Goal: Task Accomplishment & Management: Use online tool/utility

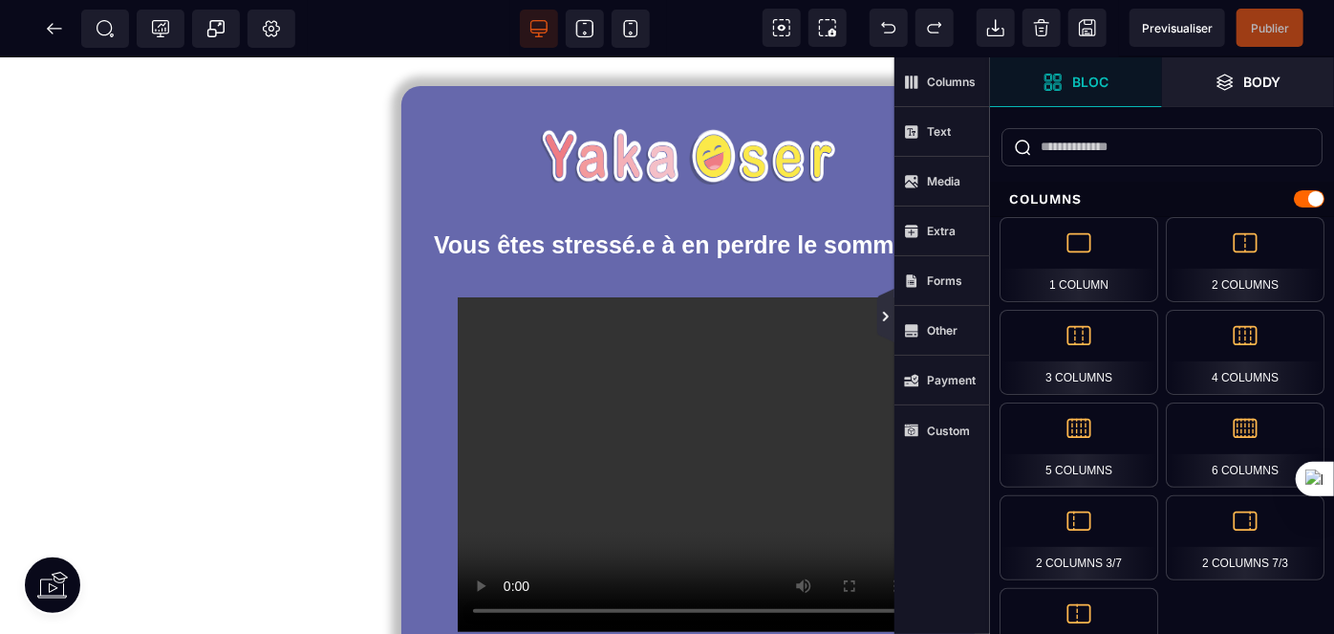
click at [893, 316] on icon at bounding box center [886, 316] width 15 height 15
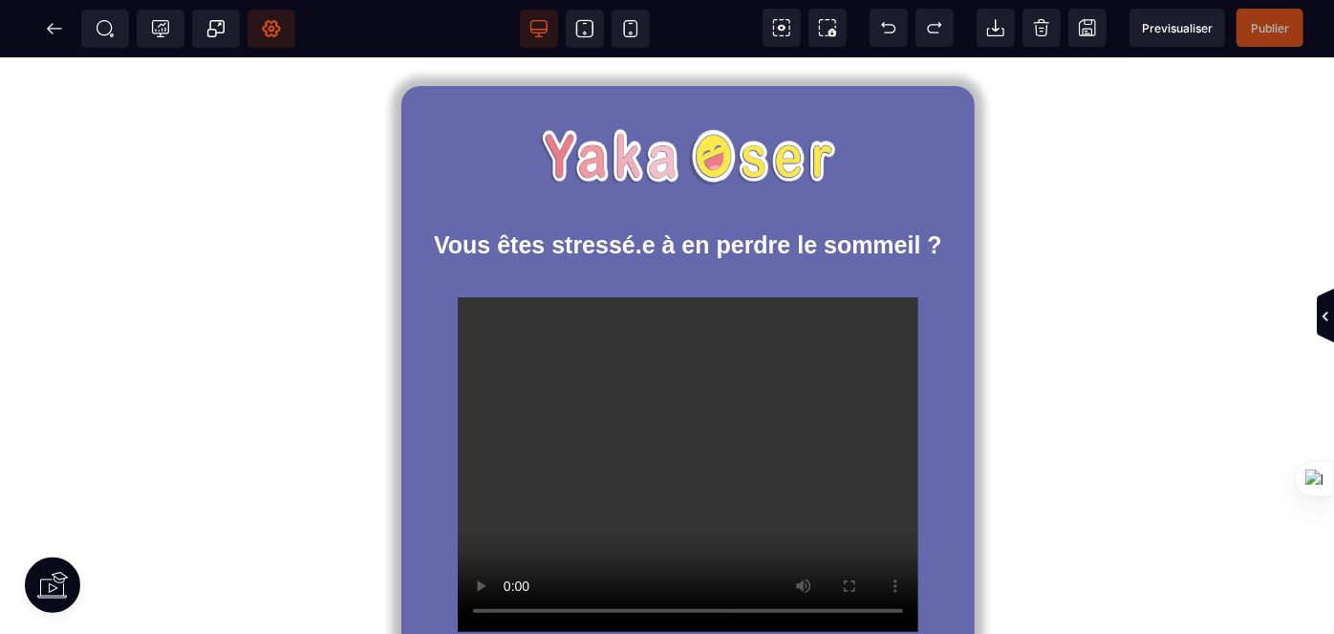
click at [272, 33] on icon at bounding box center [271, 29] width 17 height 16
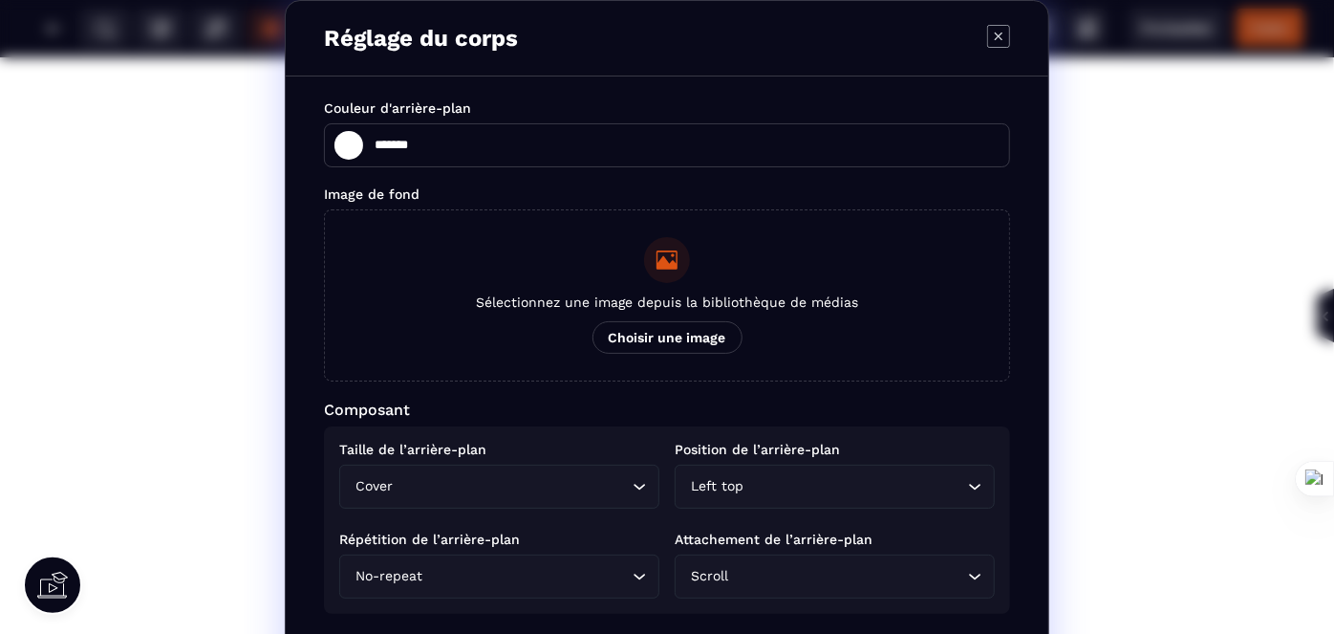
click at [994, 32] on icon "Modal window" at bounding box center [998, 36] width 23 height 23
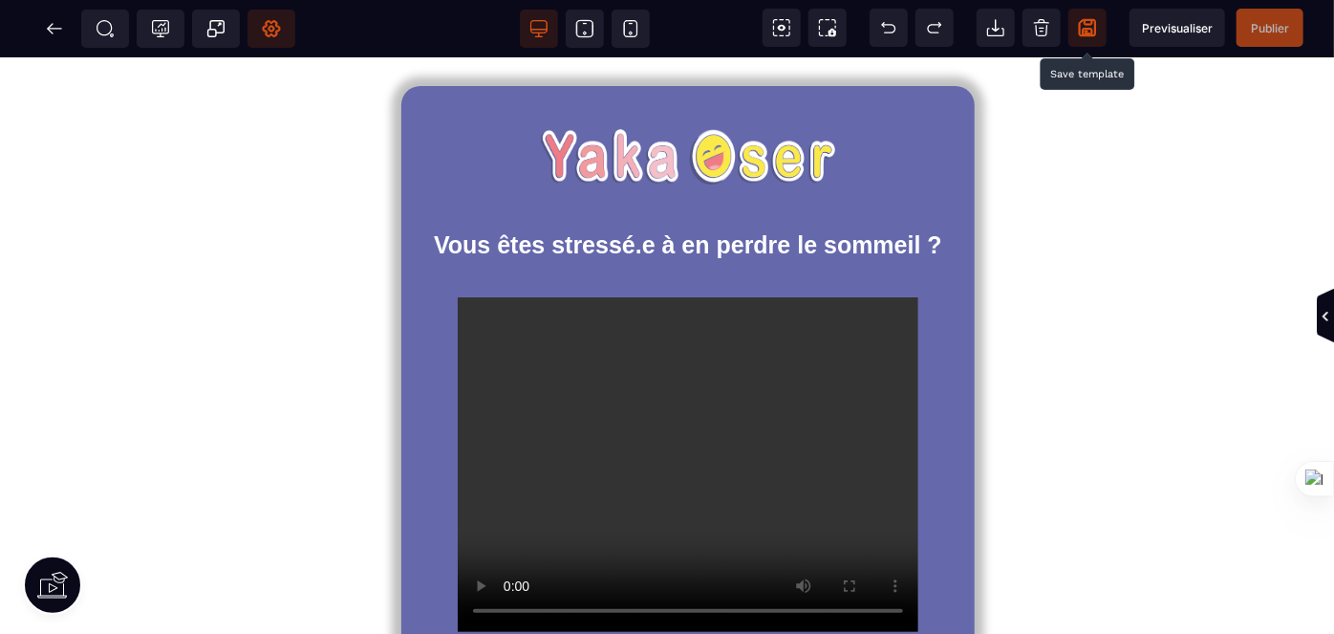
click at [1090, 29] on icon at bounding box center [1087, 27] width 17 height 17
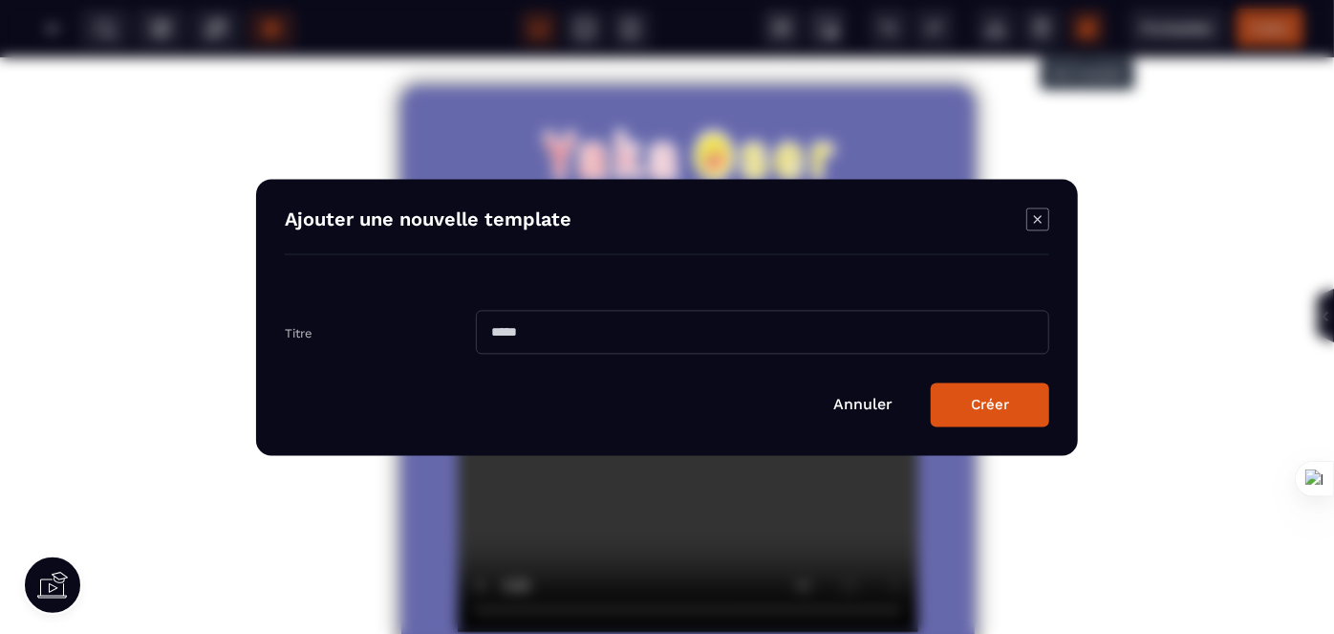
click at [518, 331] on input "Modal window" at bounding box center [763, 332] width 574 height 44
type input "**********"
click at [931, 382] on button "Créer" at bounding box center [990, 404] width 119 height 44
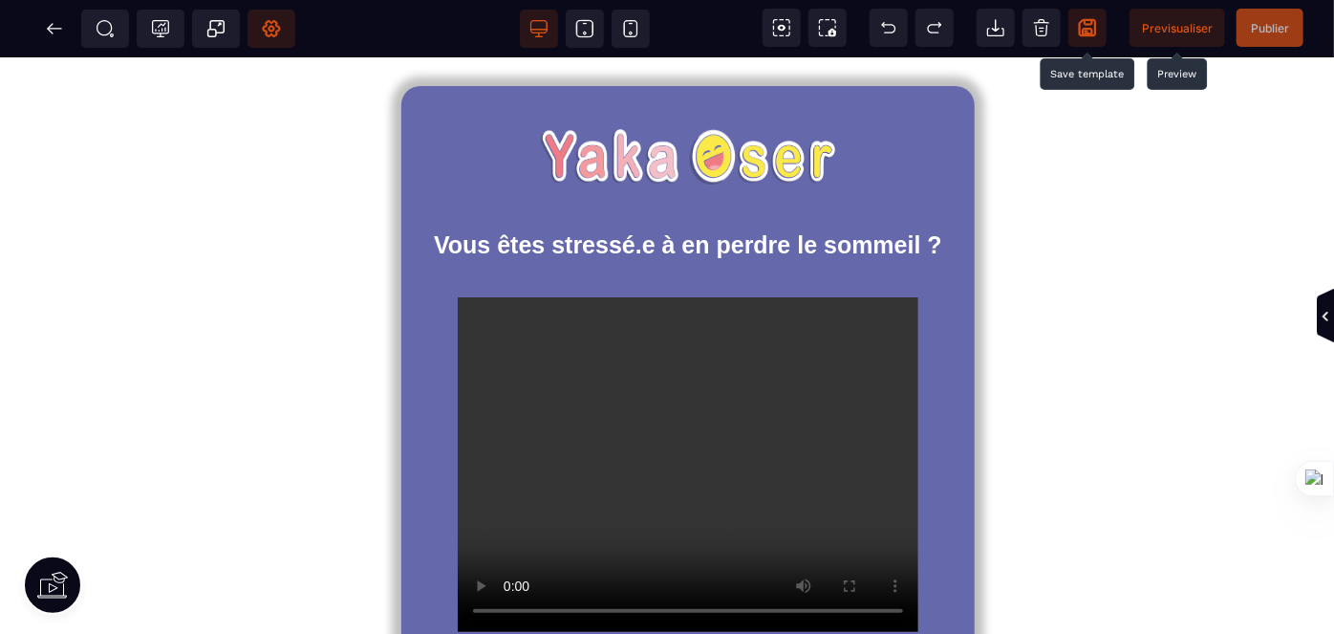
click at [1183, 34] on span "Previsualiser" at bounding box center [1177, 28] width 71 height 14
click at [56, 24] on icon at bounding box center [54, 28] width 19 height 19
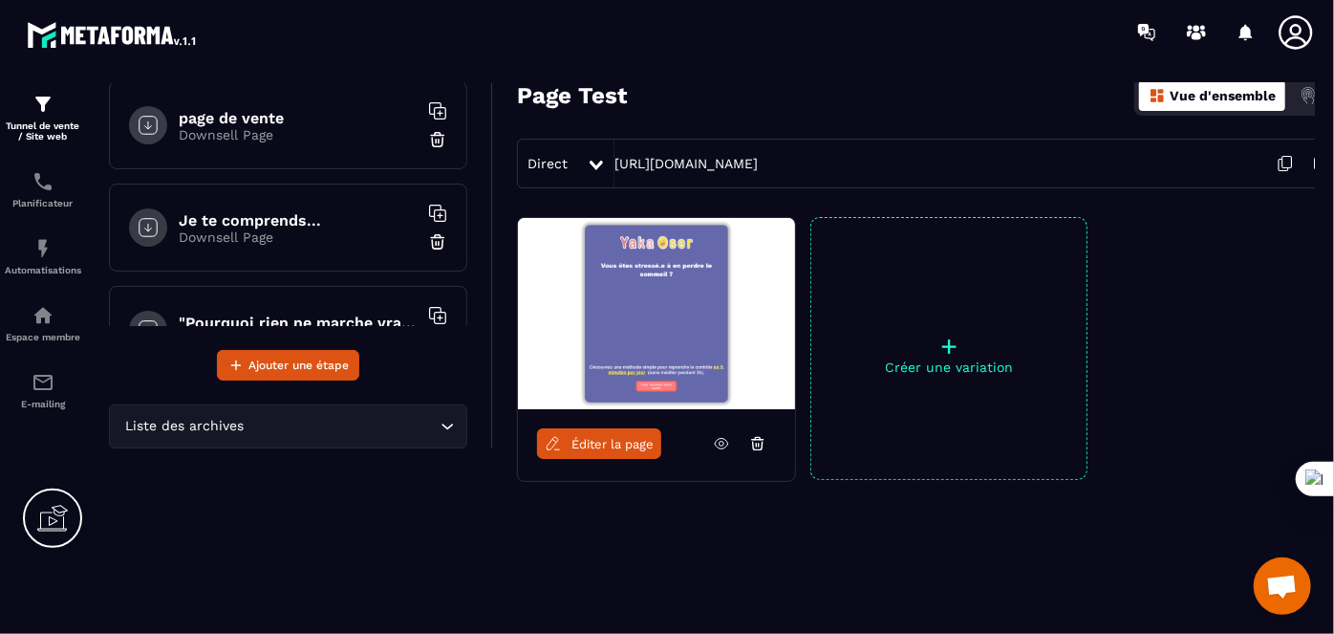
scroll to position [130, 0]
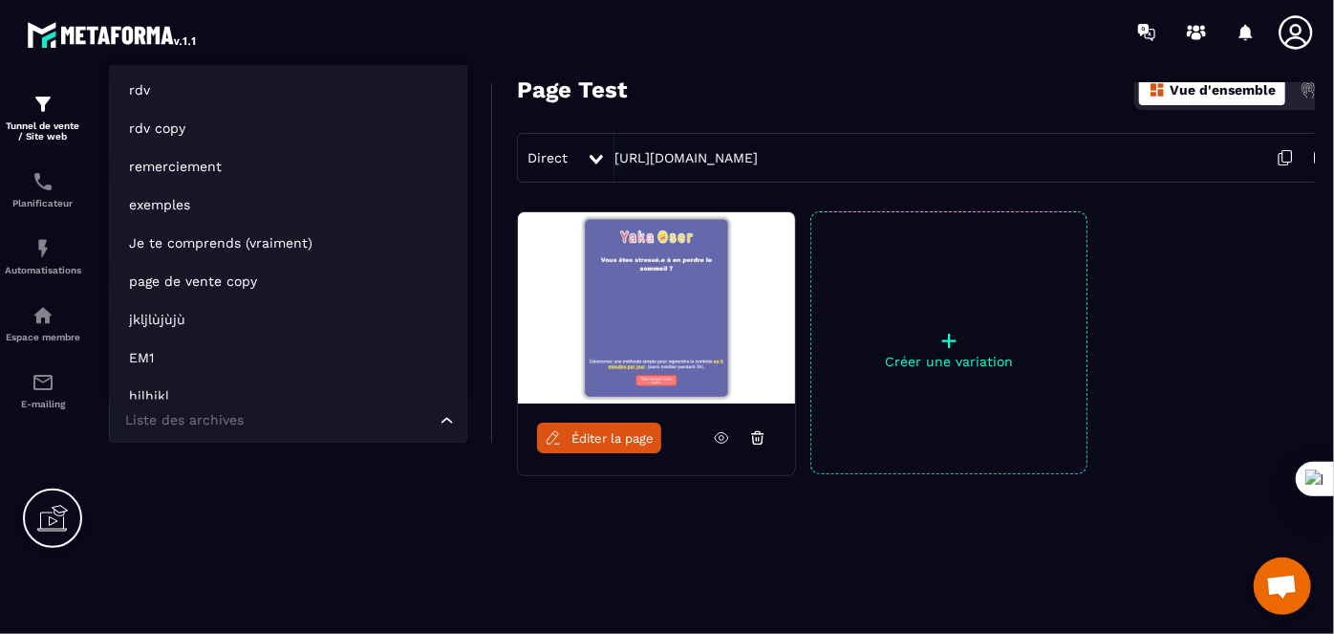
click at [406, 431] on div "Liste des archives Loading..." at bounding box center [288, 421] width 358 height 44
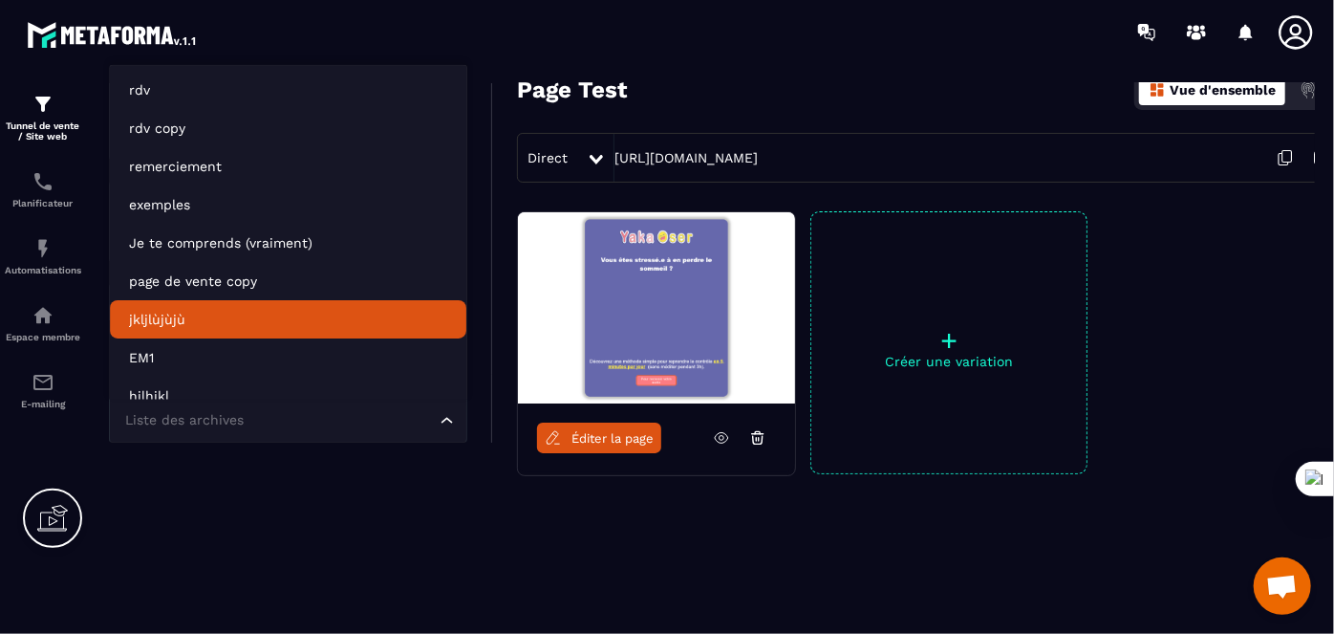
scroll to position [14, 0]
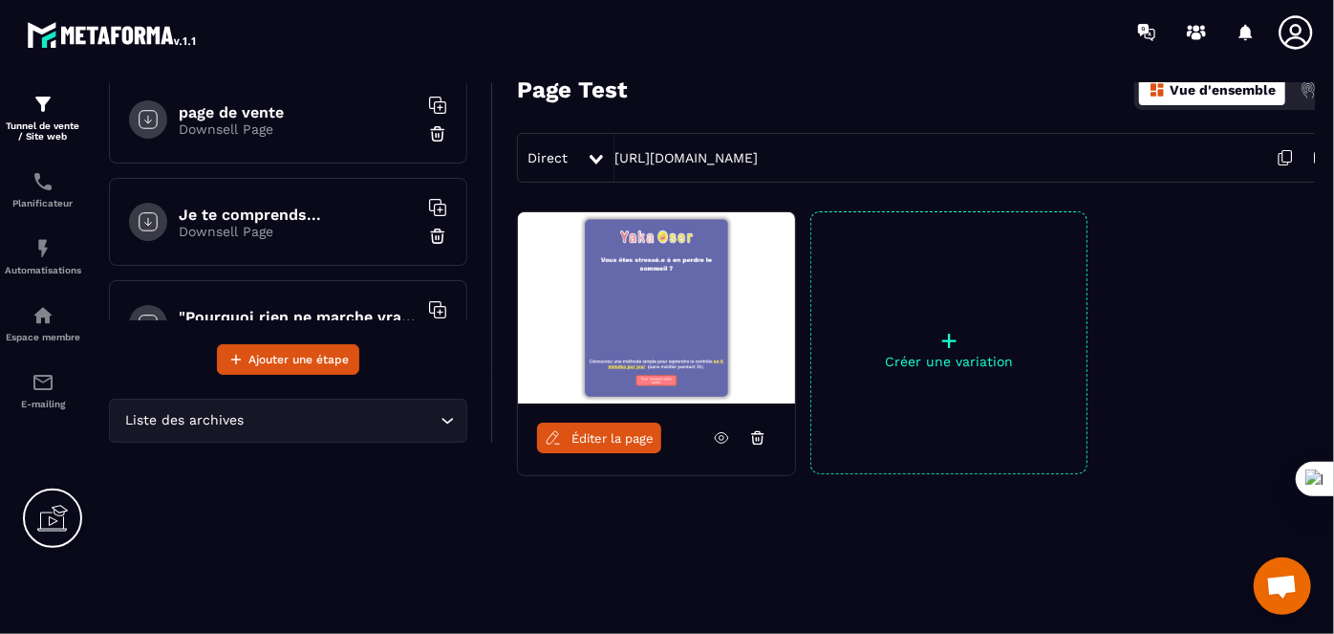
drag, startPoint x: 520, startPoint y: 526, endPoint x: 466, endPoint y: 441, distance: 101.0
click at [519, 525] on div "Éditer la page + Créer une variation" at bounding box center [936, 390] width 886 height 358
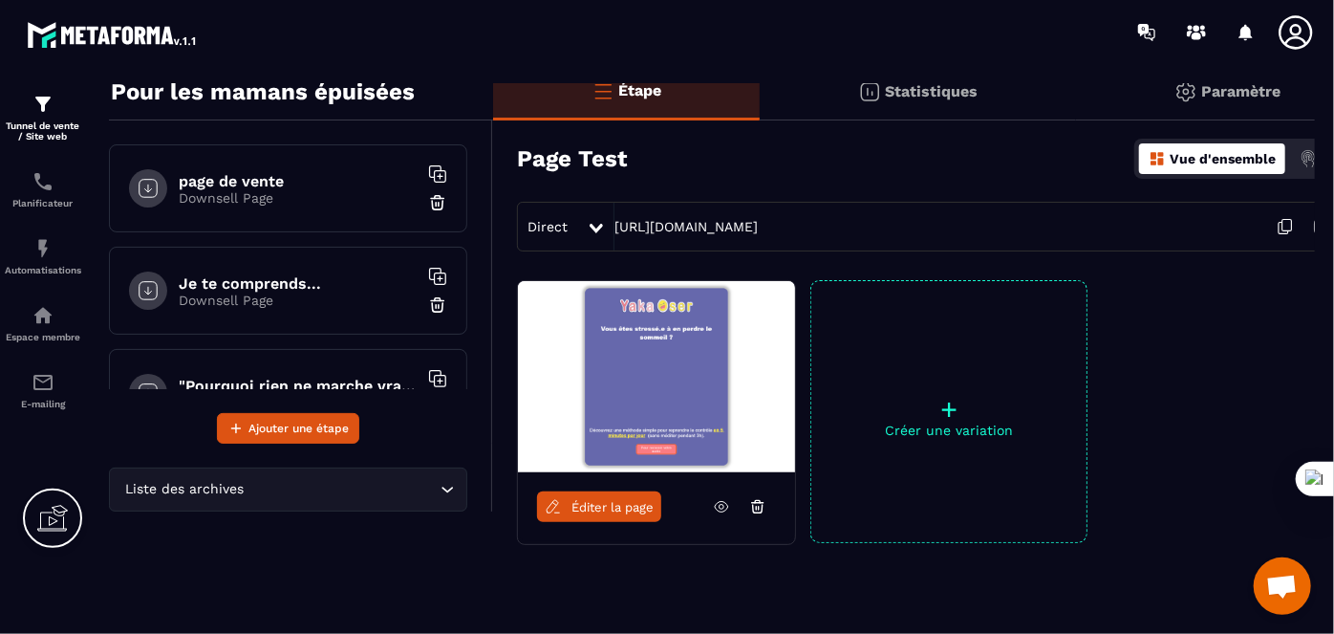
scroll to position [0, 0]
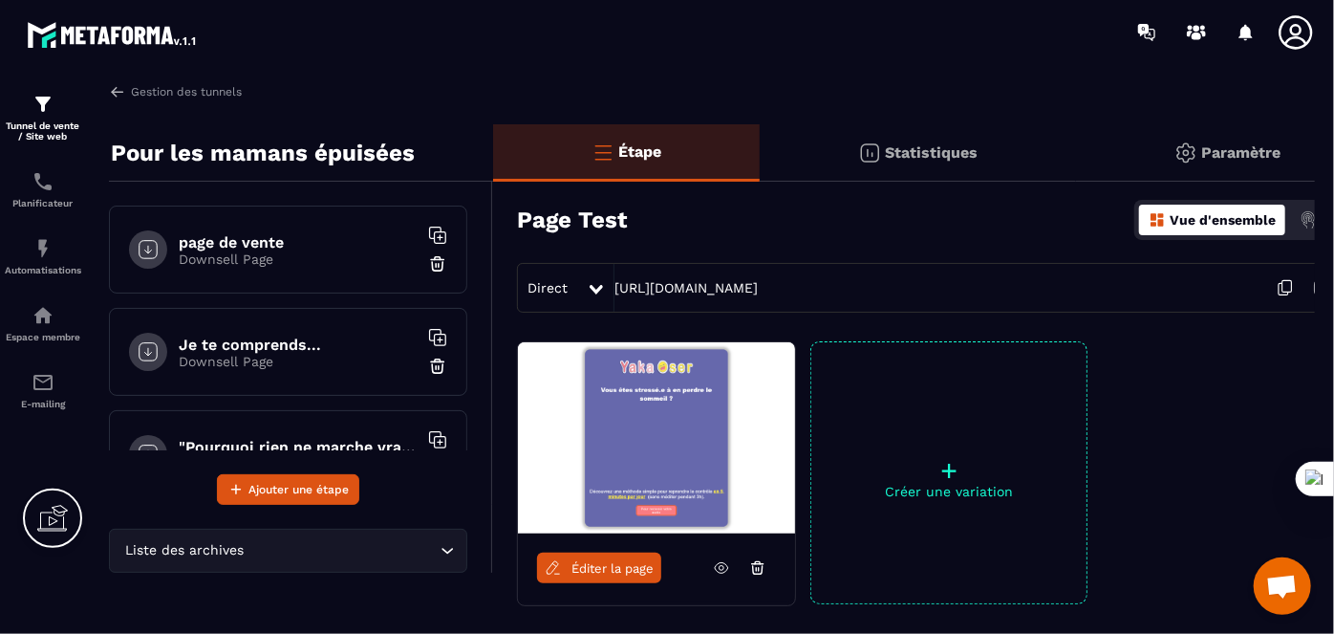
click at [234, 239] on h6 "page de vente" at bounding box center [298, 242] width 239 height 18
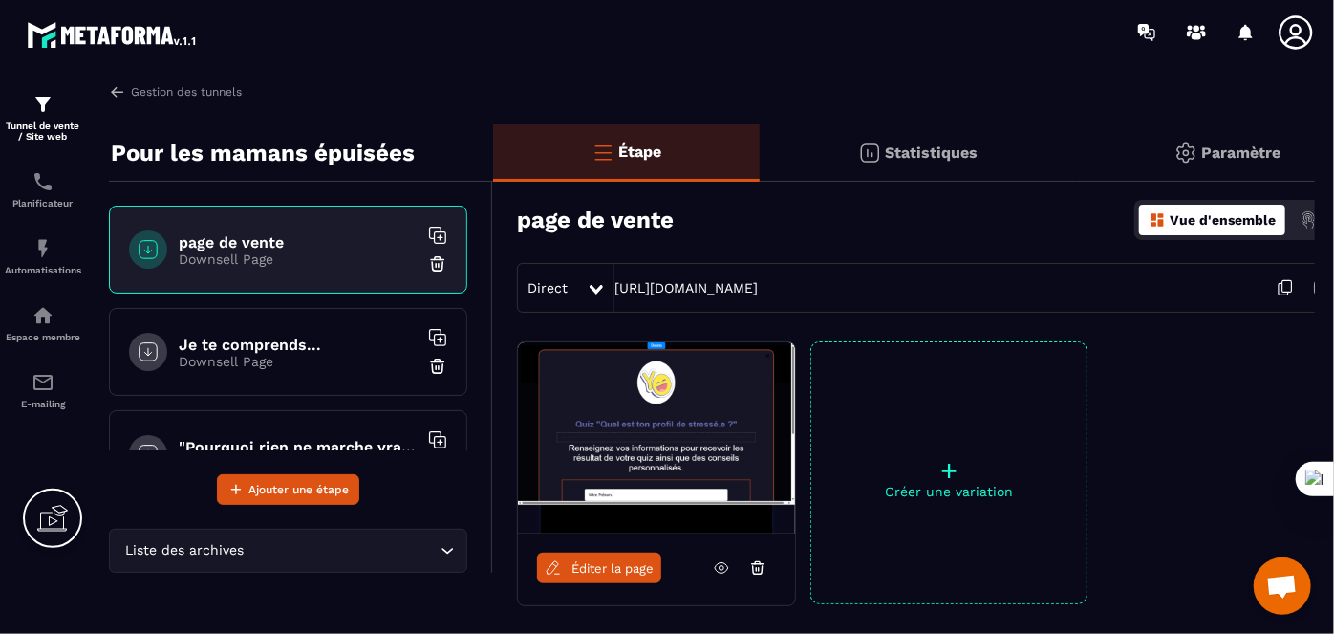
click at [944, 487] on p "Créer une variation" at bounding box center [949, 491] width 275 height 15
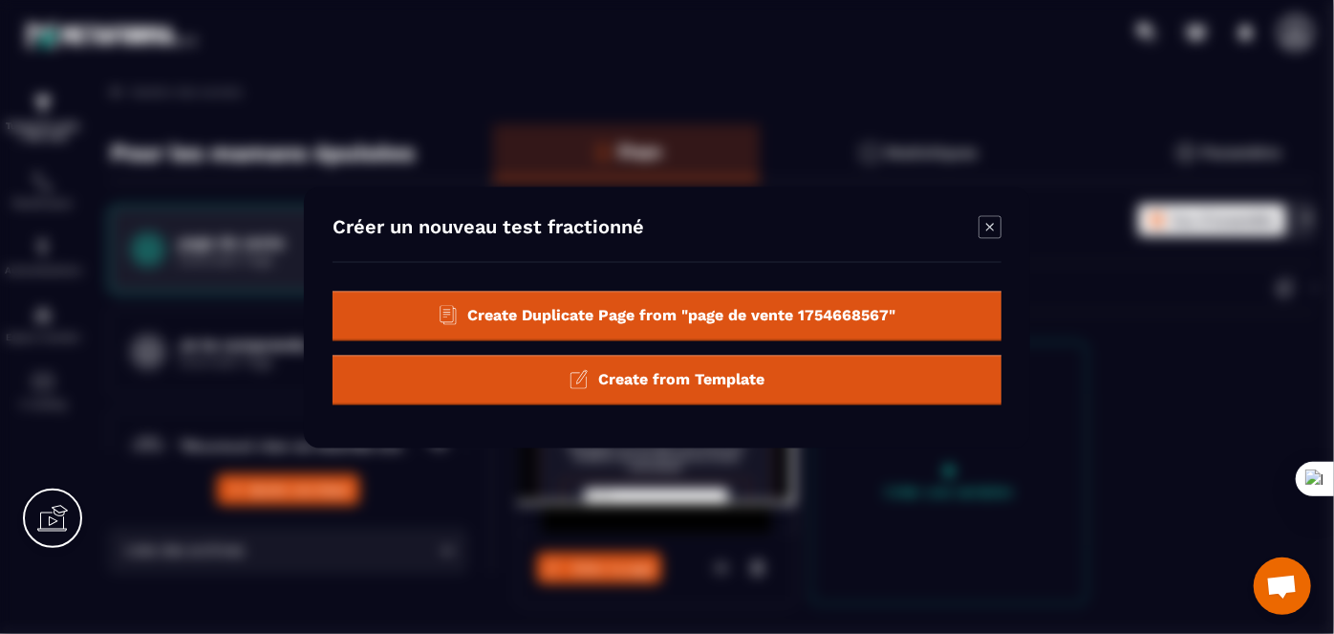
click at [723, 380] on span "Create from Template" at bounding box center [681, 379] width 166 height 18
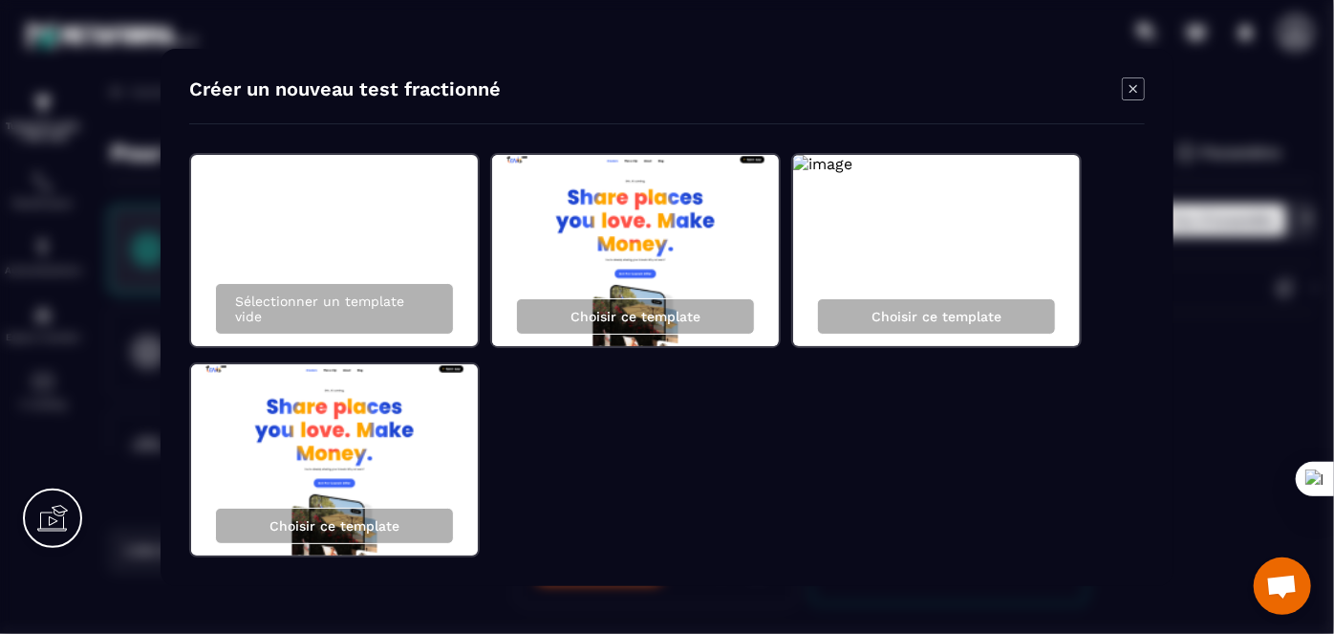
click at [858, 249] on figure "Modal window" at bounding box center [936, 250] width 287 height 191
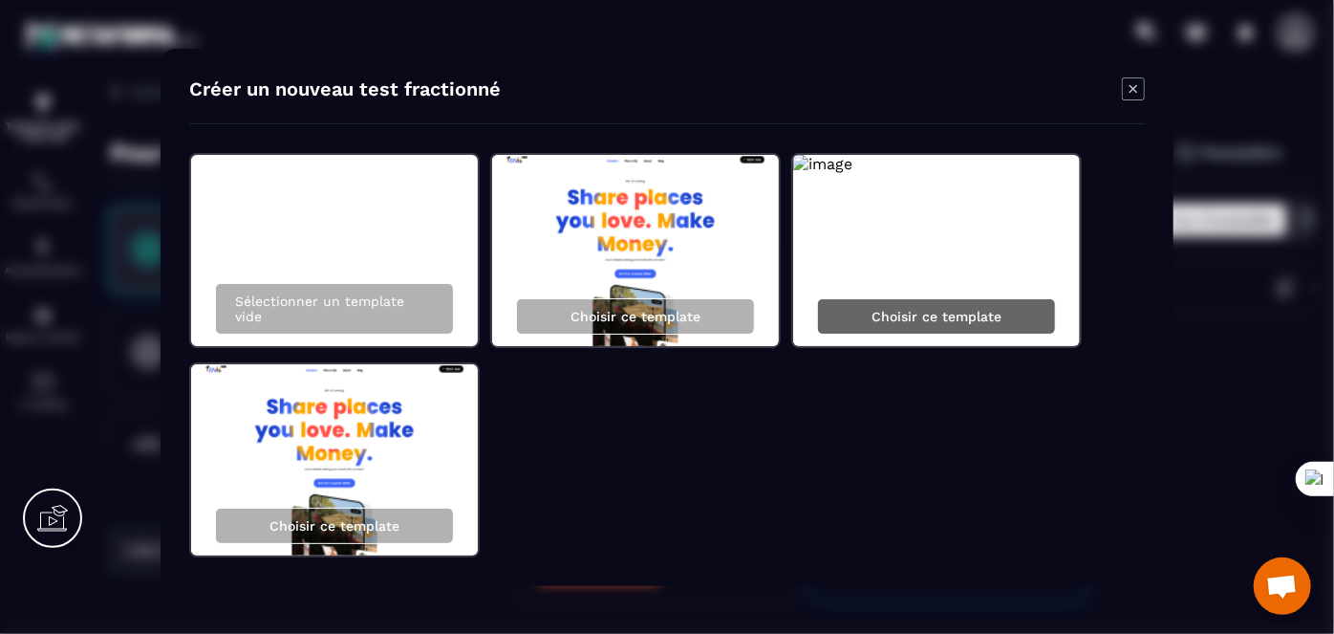
click at [869, 301] on div "Choisir ce template" at bounding box center [936, 316] width 239 height 36
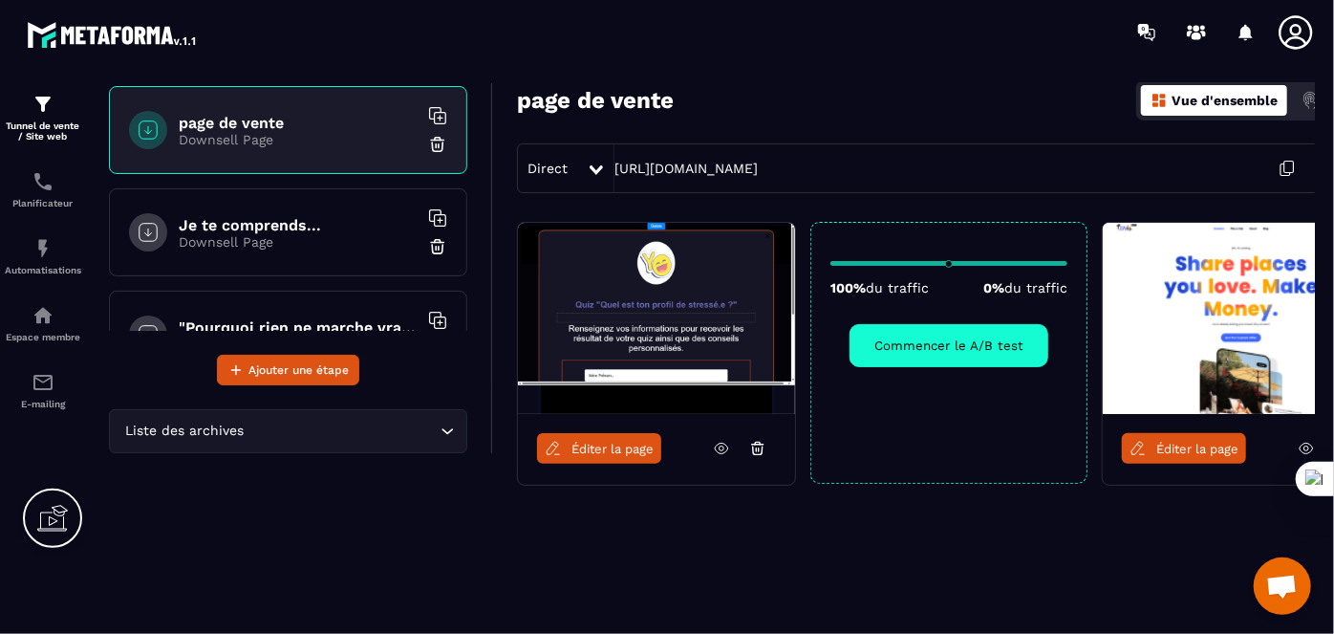
scroll to position [128, 0]
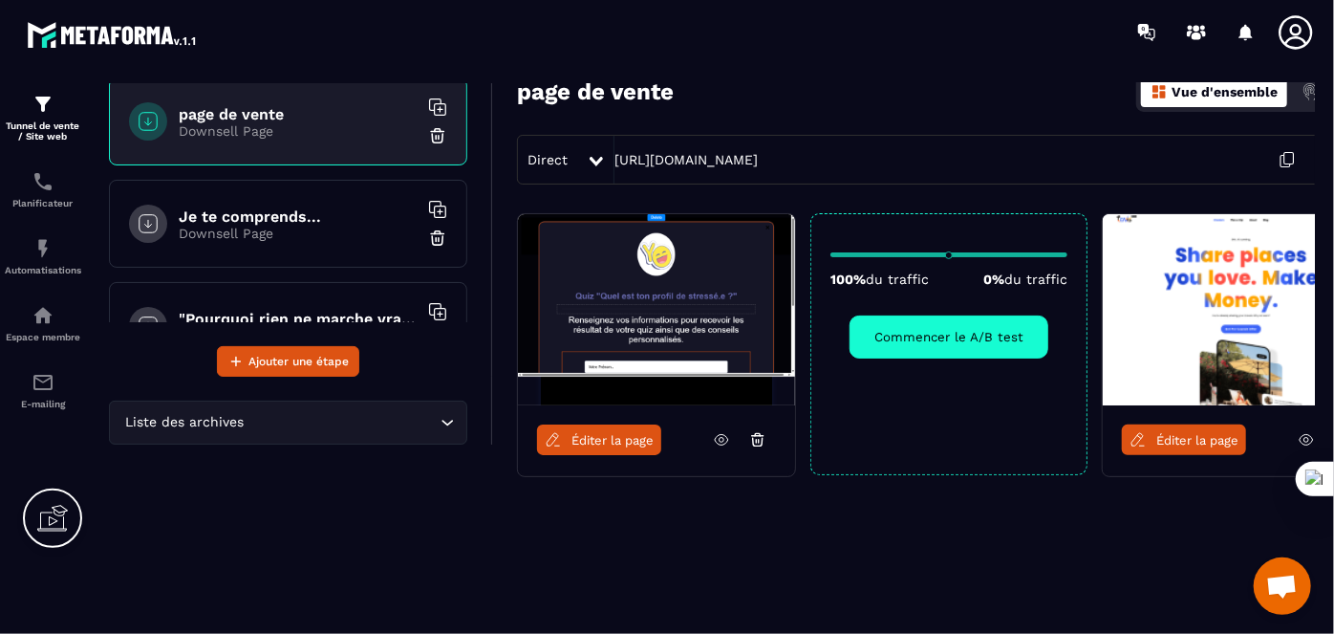
click at [1158, 436] on span "Éditer la page" at bounding box center [1198, 440] width 82 height 14
